Goal: Task Accomplishment & Management: Manage account settings

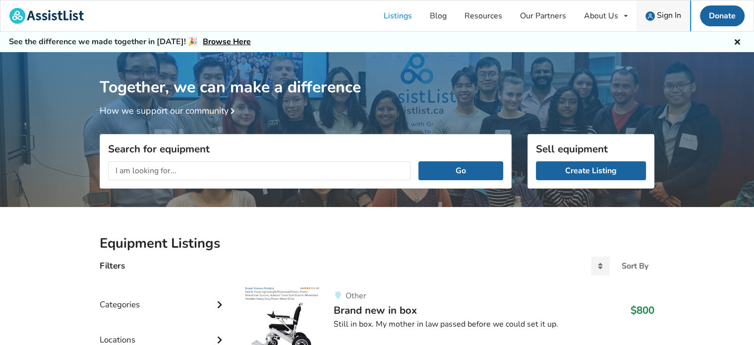
click at [659, 16] on span "Sign In" at bounding box center [669, 15] width 24 height 11
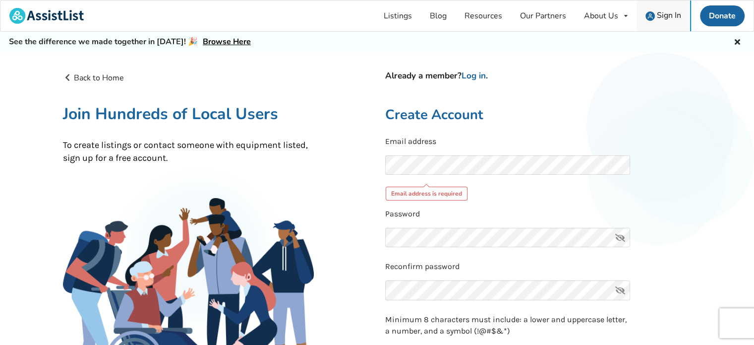
click at [652, 14] on img at bounding box center [649, 15] width 9 height 9
click at [482, 75] on link "Log in" at bounding box center [474, 75] width 24 height 11
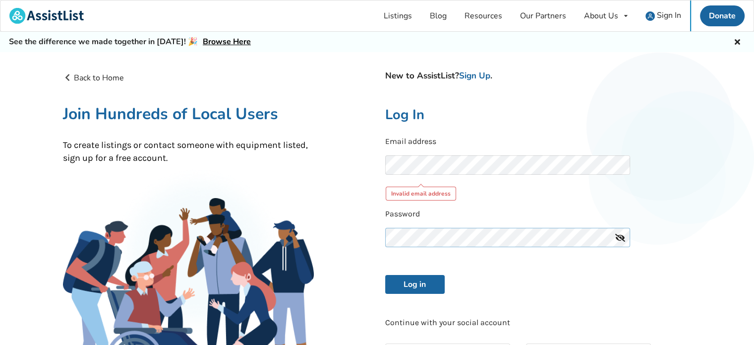
click at [414, 211] on div "Password" at bounding box center [538, 230] width 306 height 45
click at [619, 236] on icon at bounding box center [620, 238] width 20 height 20
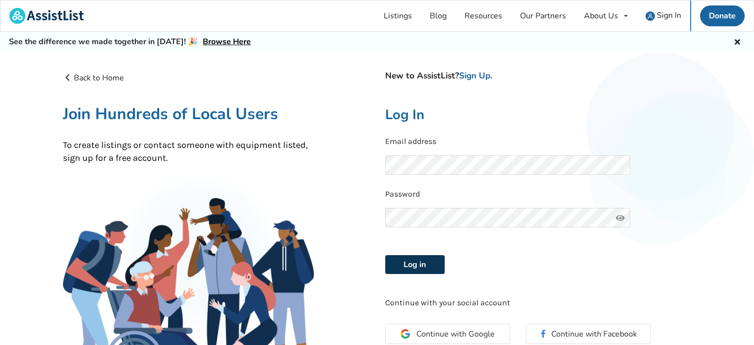
click at [423, 260] on button "Log in" at bounding box center [414, 264] width 59 height 19
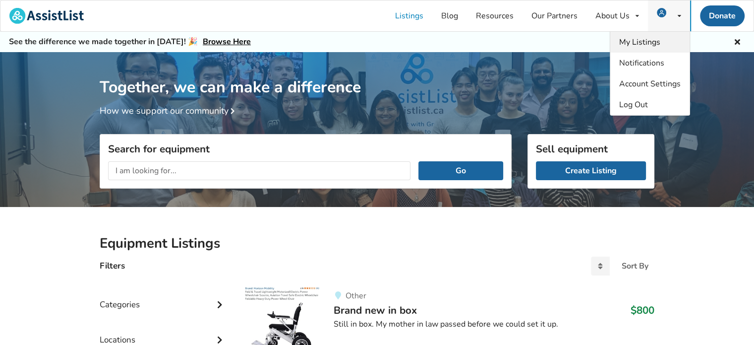
click at [663, 38] on link "My Listings" at bounding box center [649, 42] width 79 height 21
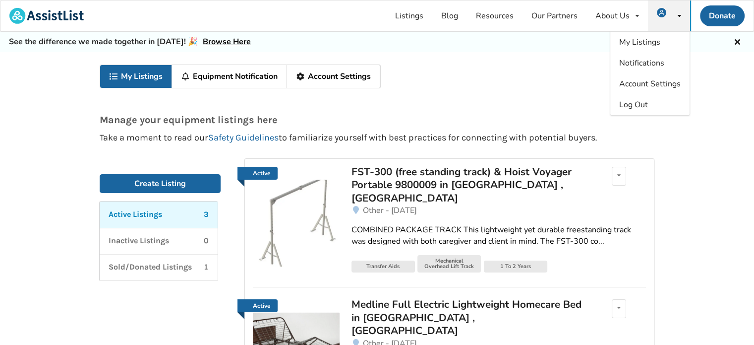
click at [314, 203] on img at bounding box center [296, 222] width 87 height 87
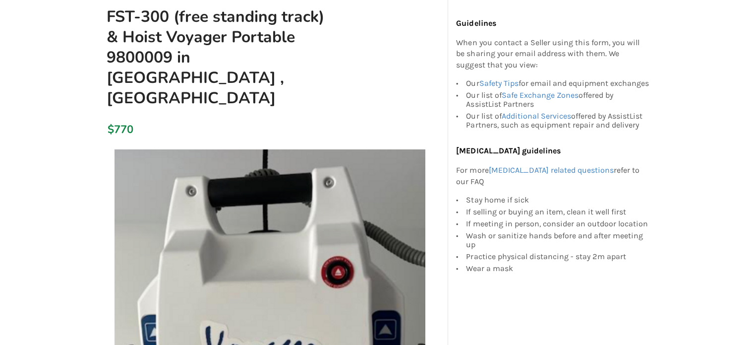
scroll to position [248, 0]
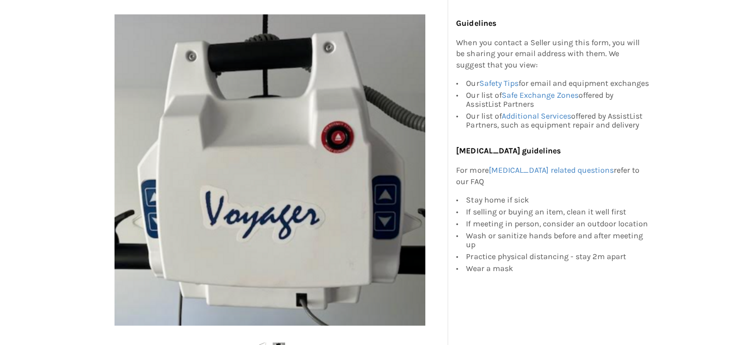
click at [246, 257] on img at bounding box center [270, 169] width 311 height 311
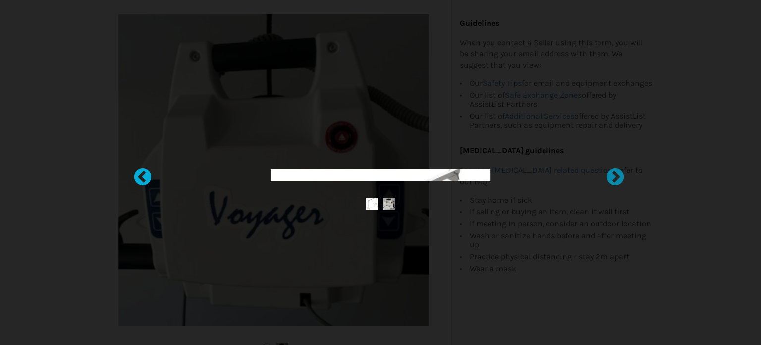
click at [142, 177] on div at bounding box center [138, 173] width 10 height 10
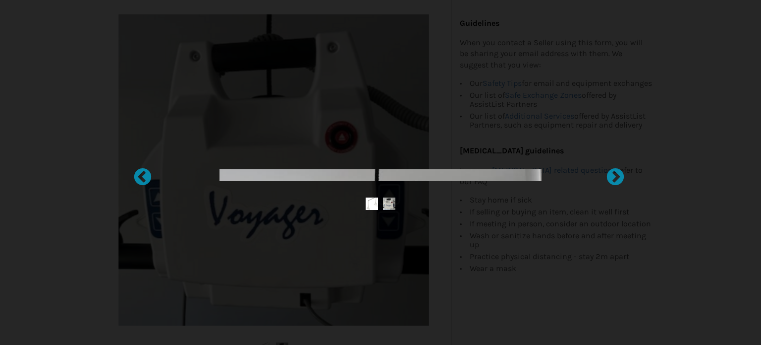
click at [375, 202] on img at bounding box center [372, 203] width 12 height 12
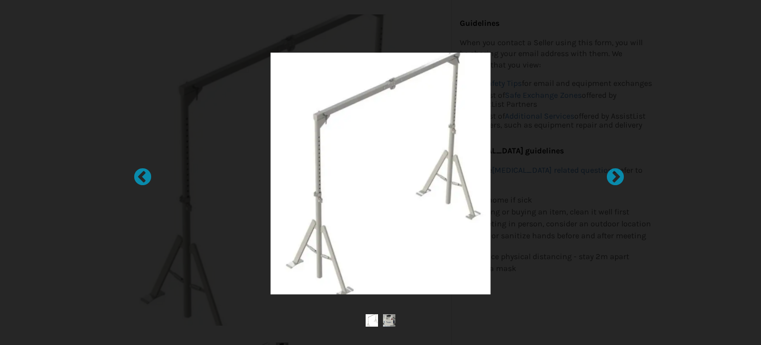
click at [158, 103] on div at bounding box center [380, 172] width 761 height 345
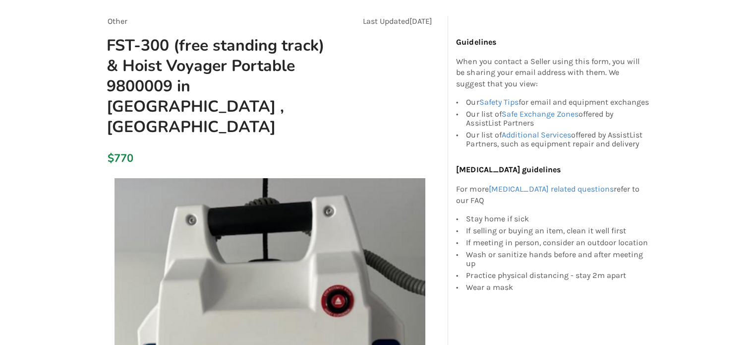
scroll to position [0, 0]
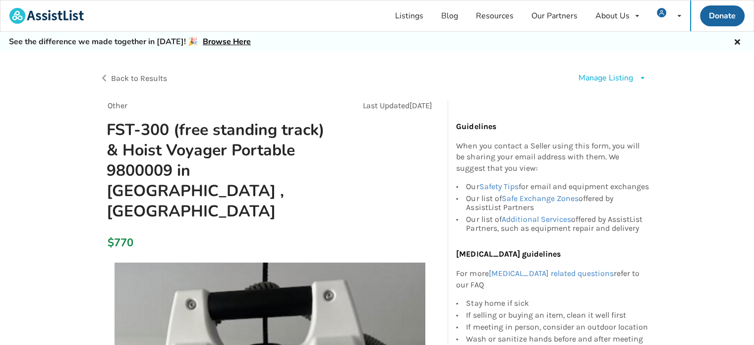
click at [611, 75] on div "Manage Listing" at bounding box center [606, 77] width 55 height 11
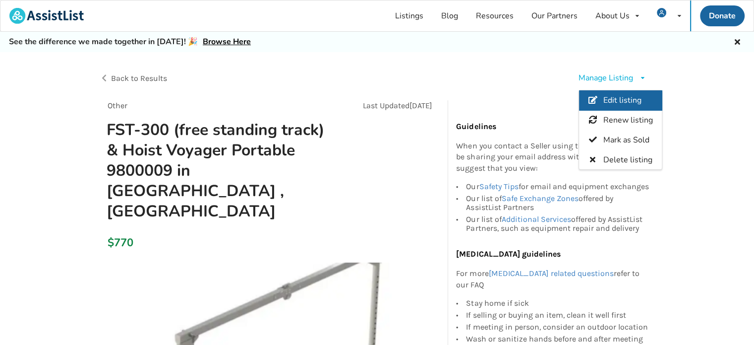
click at [613, 95] on span "Edit listing" at bounding box center [622, 100] width 38 height 11
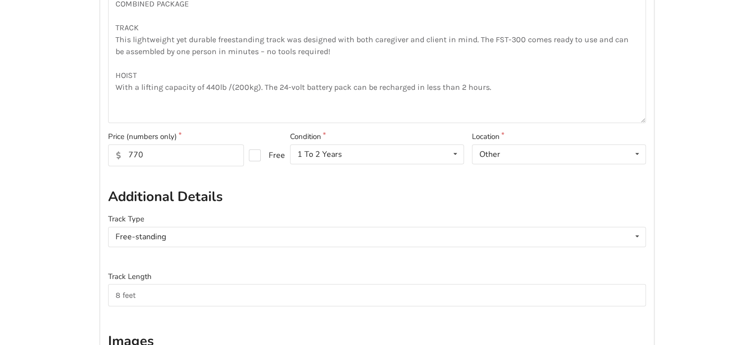
scroll to position [198, 0]
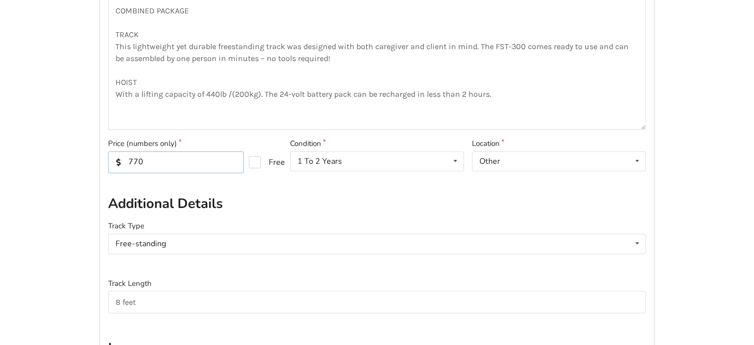
click at [144, 163] on input "770" at bounding box center [176, 162] width 136 height 22
type input "7"
type input "3"
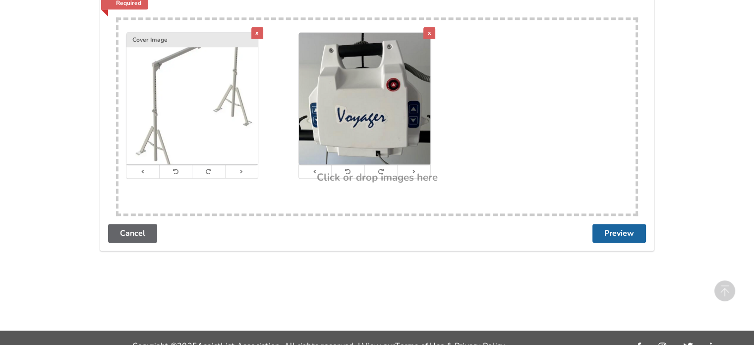
scroll to position [589, 0]
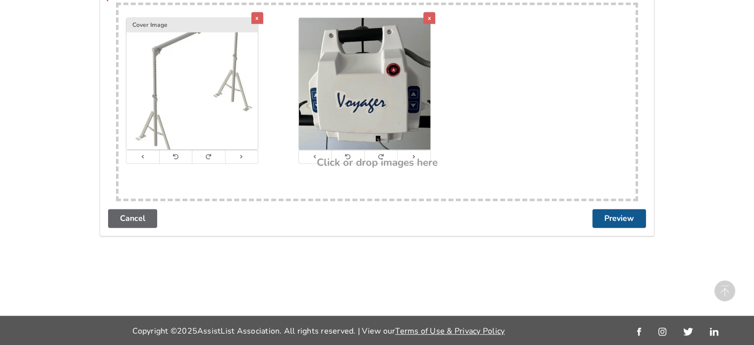
type input "499"
click at [607, 216] on button "Preview" at bounding box center [619, 218] width 54 height 19
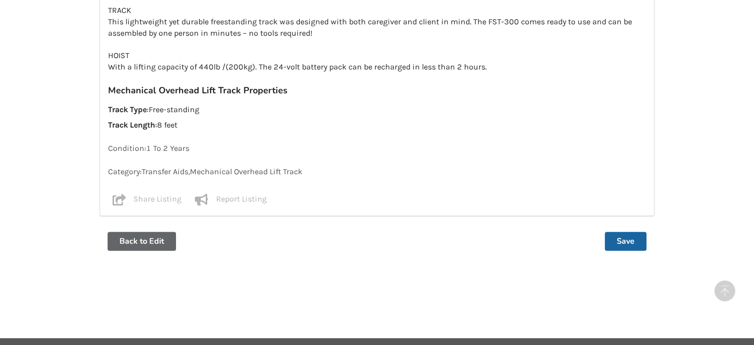
scroll to position [852, 0]
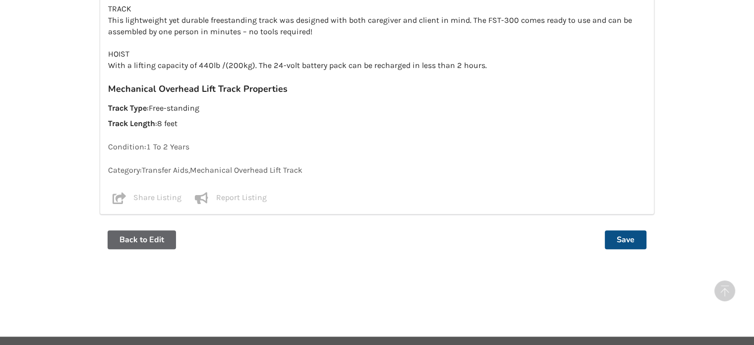
click at [632, 230] on button "Save" at bounding box center [626, 239] width 42 height 19
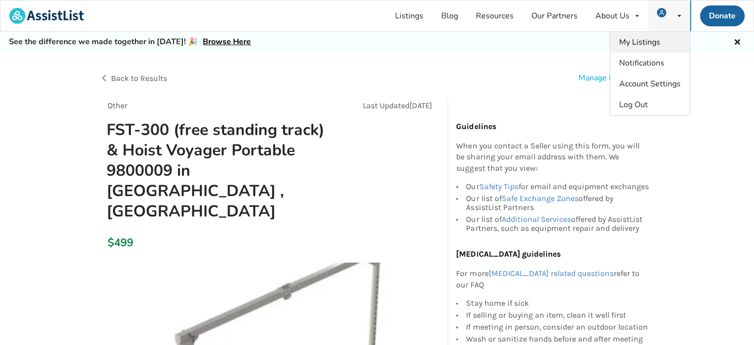
click at [658, 44] on span "My Listings" at bounding box center [639, 42] width 41 height 11
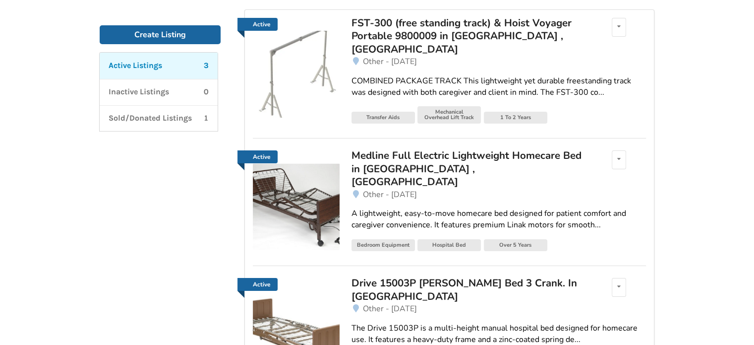
scroll to position [198, 0]
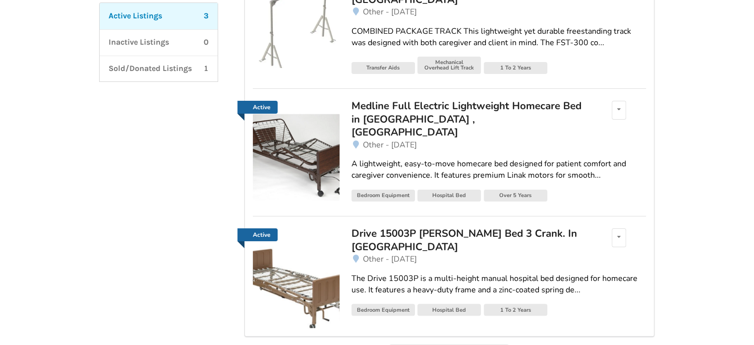
click at [330, 241] on img at bounding box center [296, 284] width 87 height 87
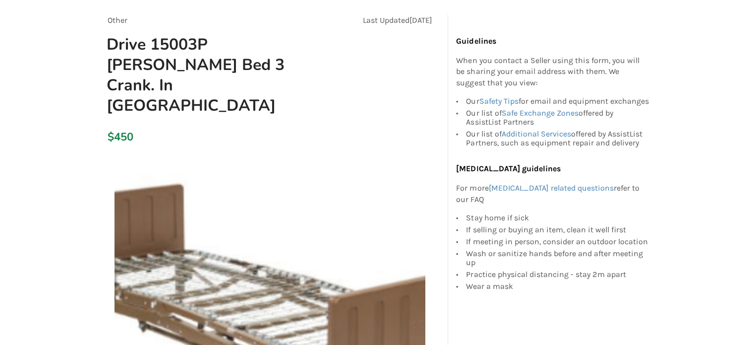
scroll to position [50, 0]
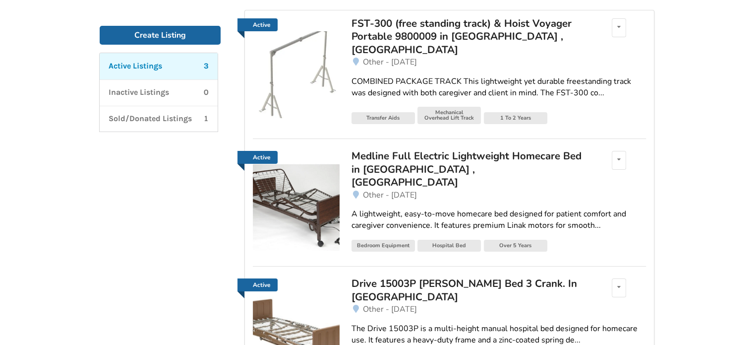
scroll to position [151, 0]
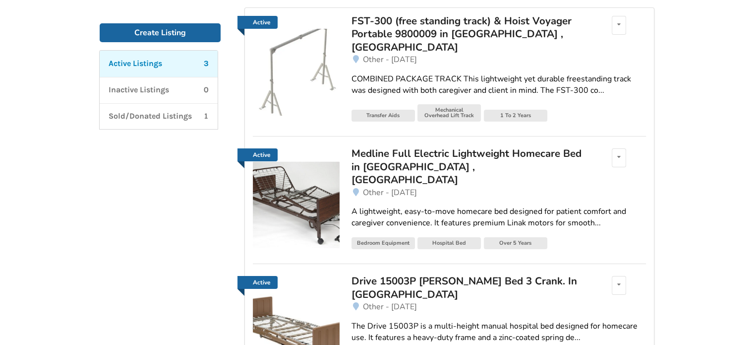
click at [327, 183] on img at bounding box center [296, 204] width 87 height 87
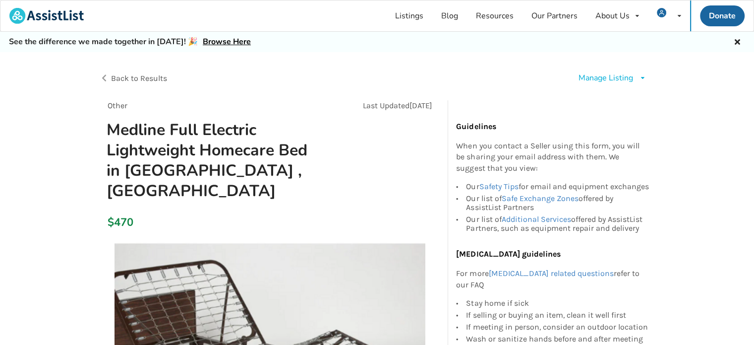
click at [611, 77] on div "Manage Listing" at bounding box center [606, 77] width 55 height 11
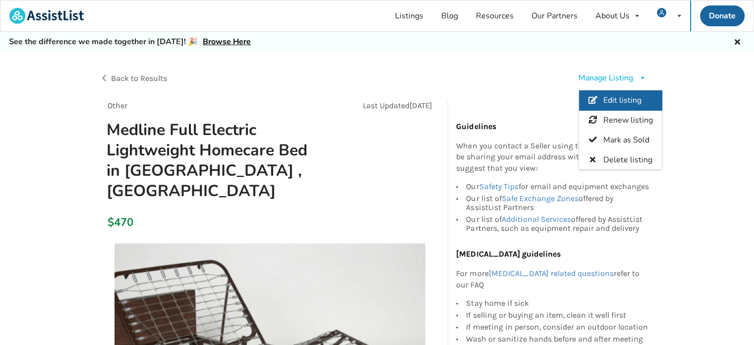
click at [607, 99] on span "Edit listing" at bounding box center [622, 100] width 38 height 11
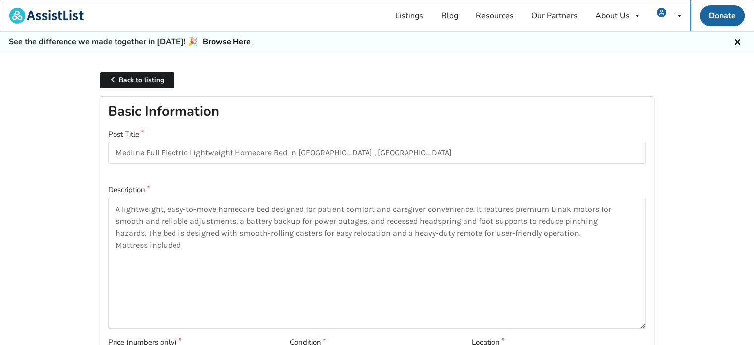
type input "1070032"
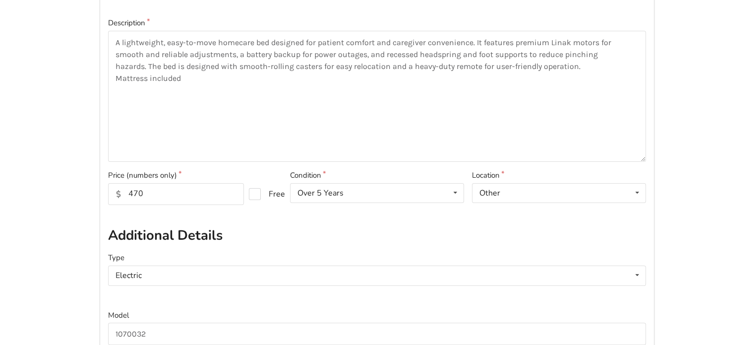
scroll to position [198, 0]
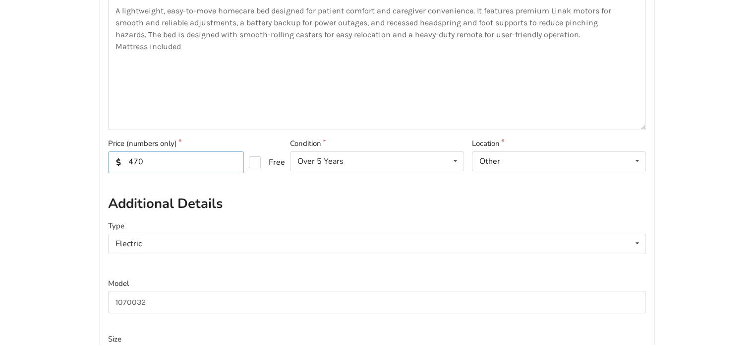
click at [146, 167] on input "470" at bounding box center [176, 162] width 136 height 22
type input "4"
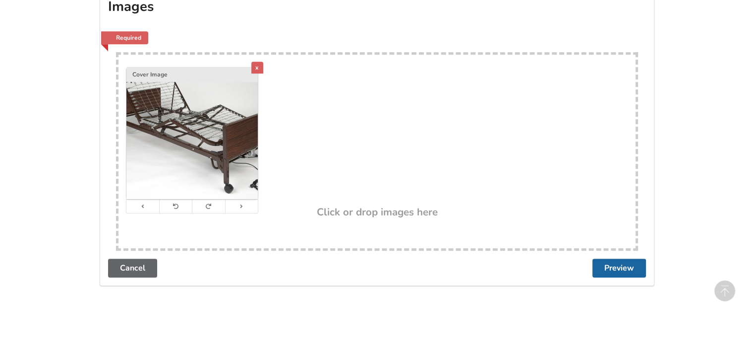
scroll to position [744, 0]
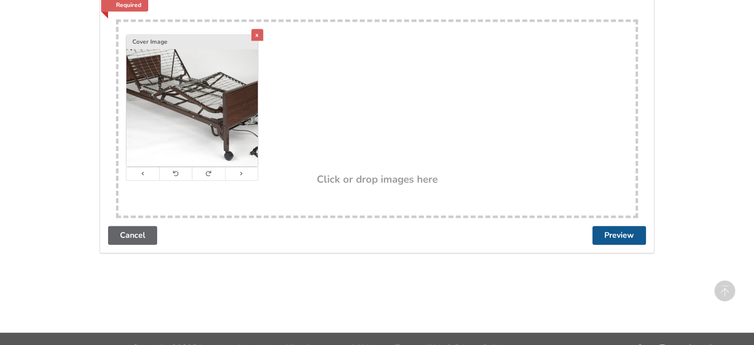
type input "210"
click at [623, 227] on button "Preview" at bounding box center [619, 235] width 54 height 19
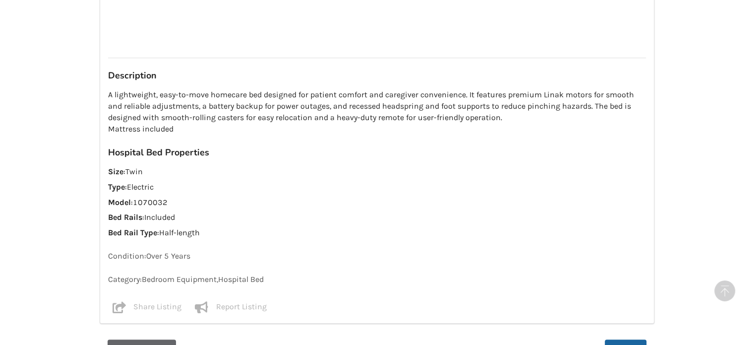
scroll to position [853, 0]
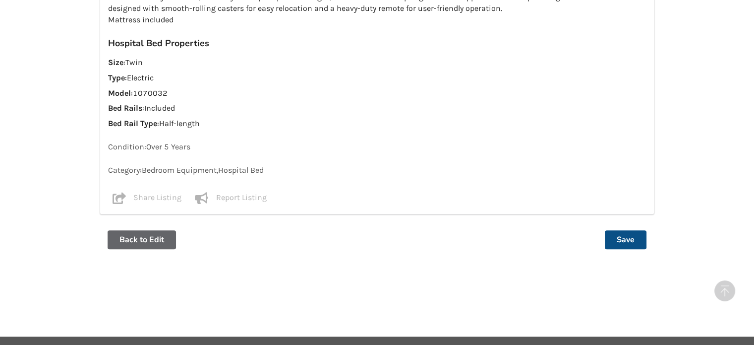
drag, startPoint x: 621, startPoint y: 214, endPoint x: 611, endPoint y: 214, distance: 9.4
click at [621, 230] on button "Save" at bounding box center [626, 239] width 42 height 19
